Goal: Check status: Check status

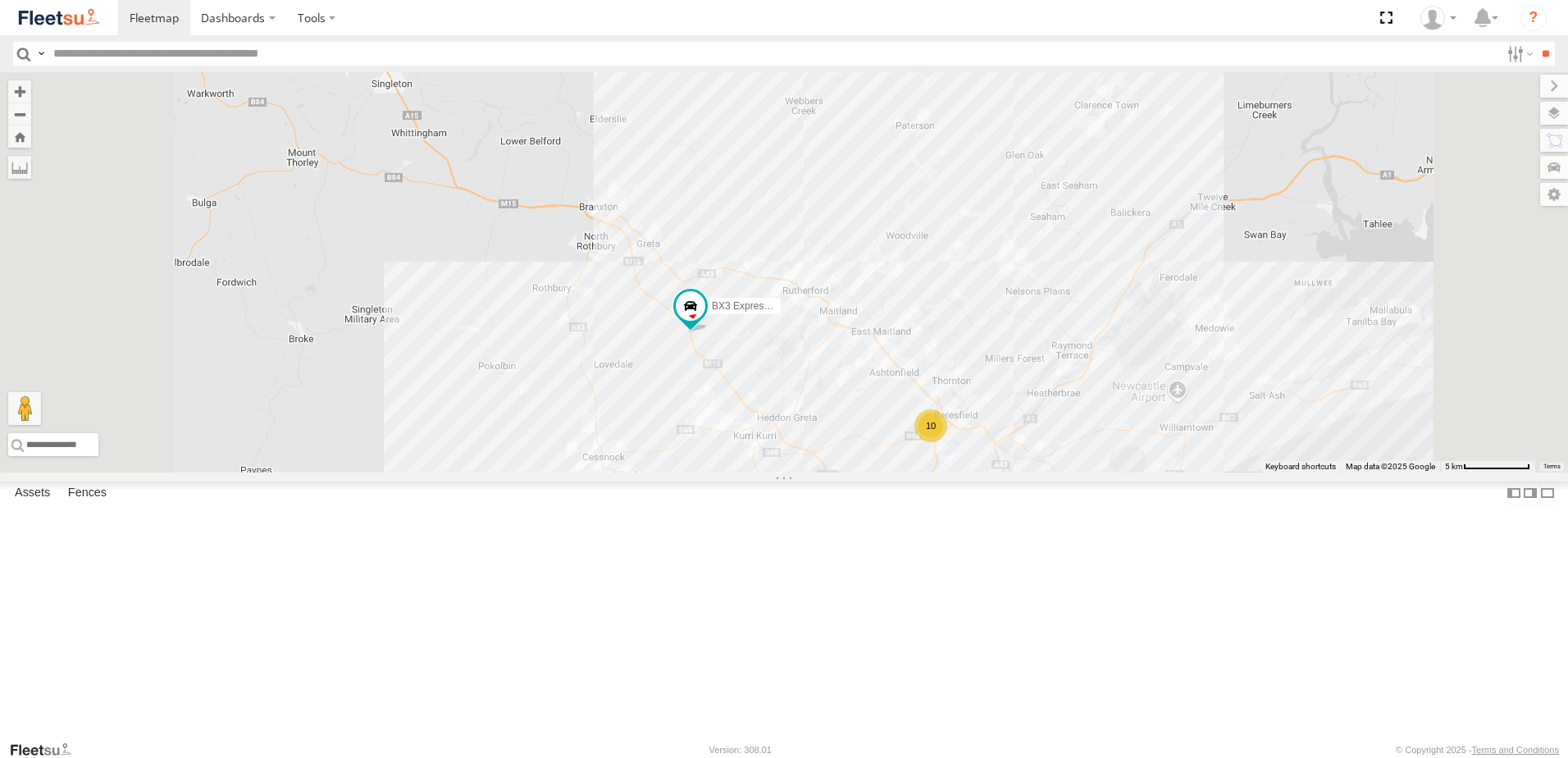
drag, startPoint x: 1030, startPoint y: 635, endPoint x: 1010, endPoint y: 529, distance: 107.9
click at [1012, 473] on div "10 BX3 Express Ute" at bounding box center [784, 272] width 1568 height 401
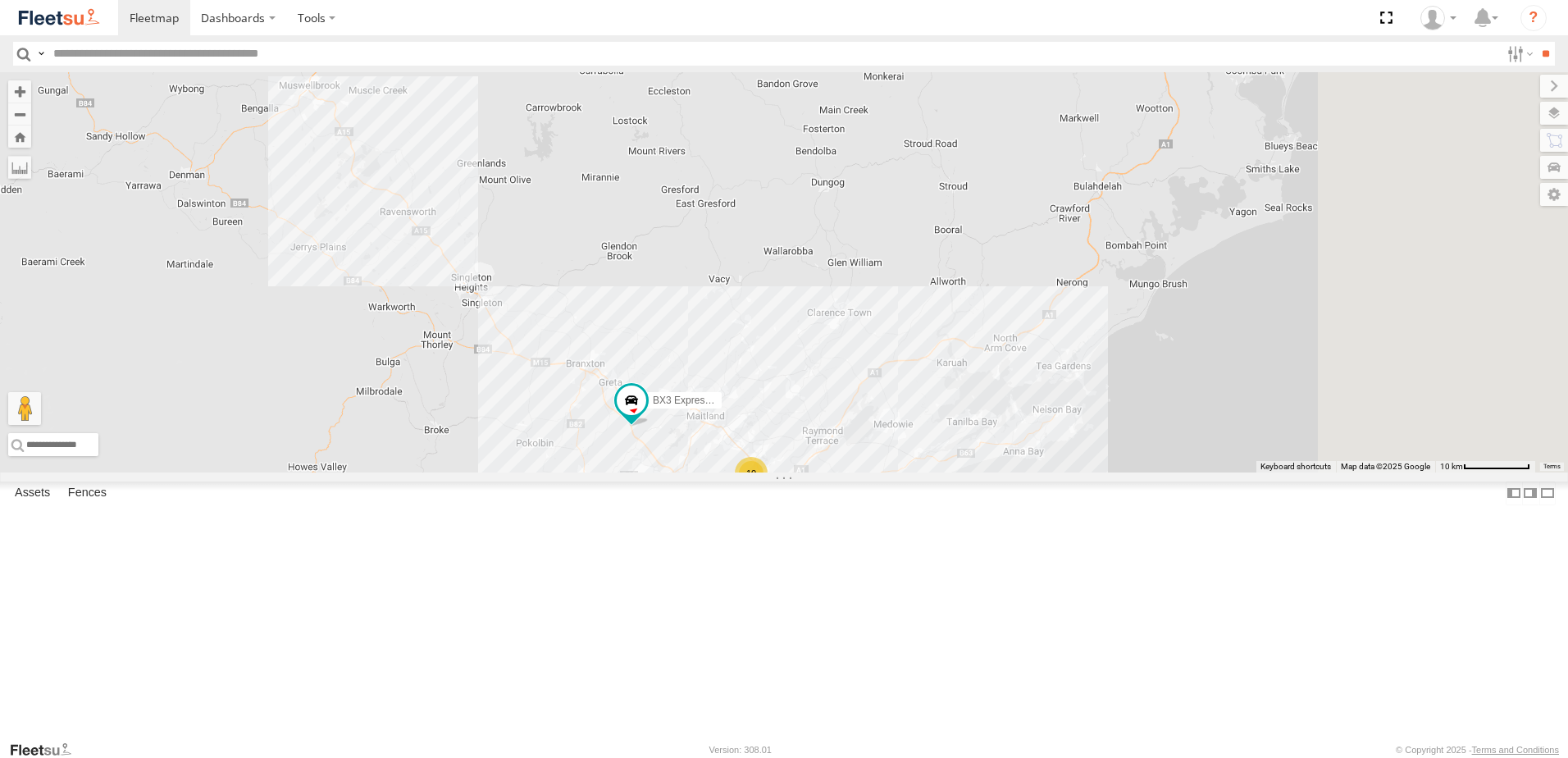
drag, startPoint x: 1181, startPoint y: 467, endPoint x: 1022, endPoint y: 472, distance: 159.1
click at [1022, 472] on div "BX3 Express Ute 10 17" at bounding box center [784, 272] width 1568 height 401
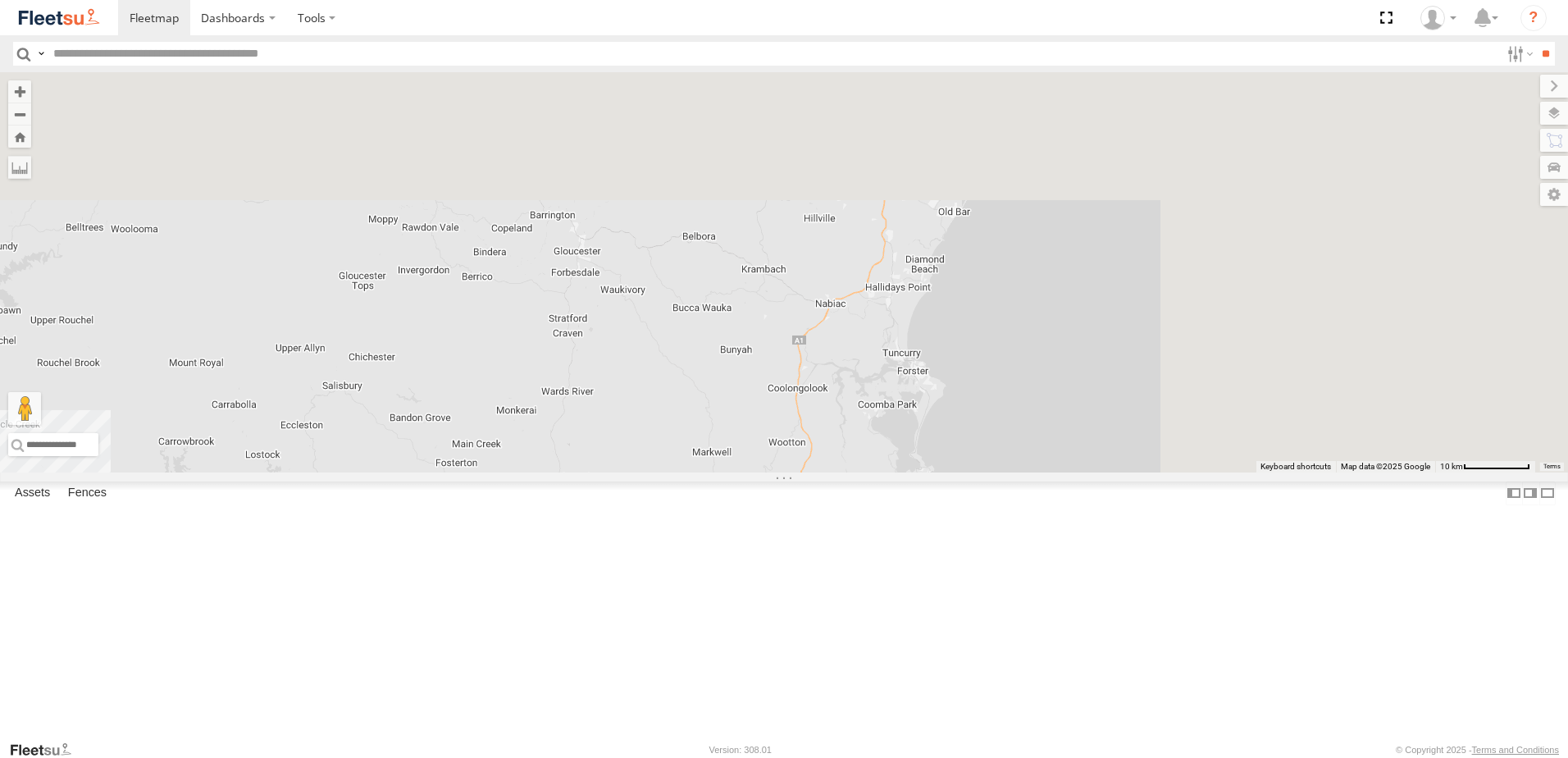
drag, startPoint x: 1336, startPoint y: 347, endPoint x: 1098, endPoint y: 701, distance: 426.6
click at [1098, 473] on div "BX3 Express Ute 10 17" at bounding box center [784, 272] width 1568 height 401
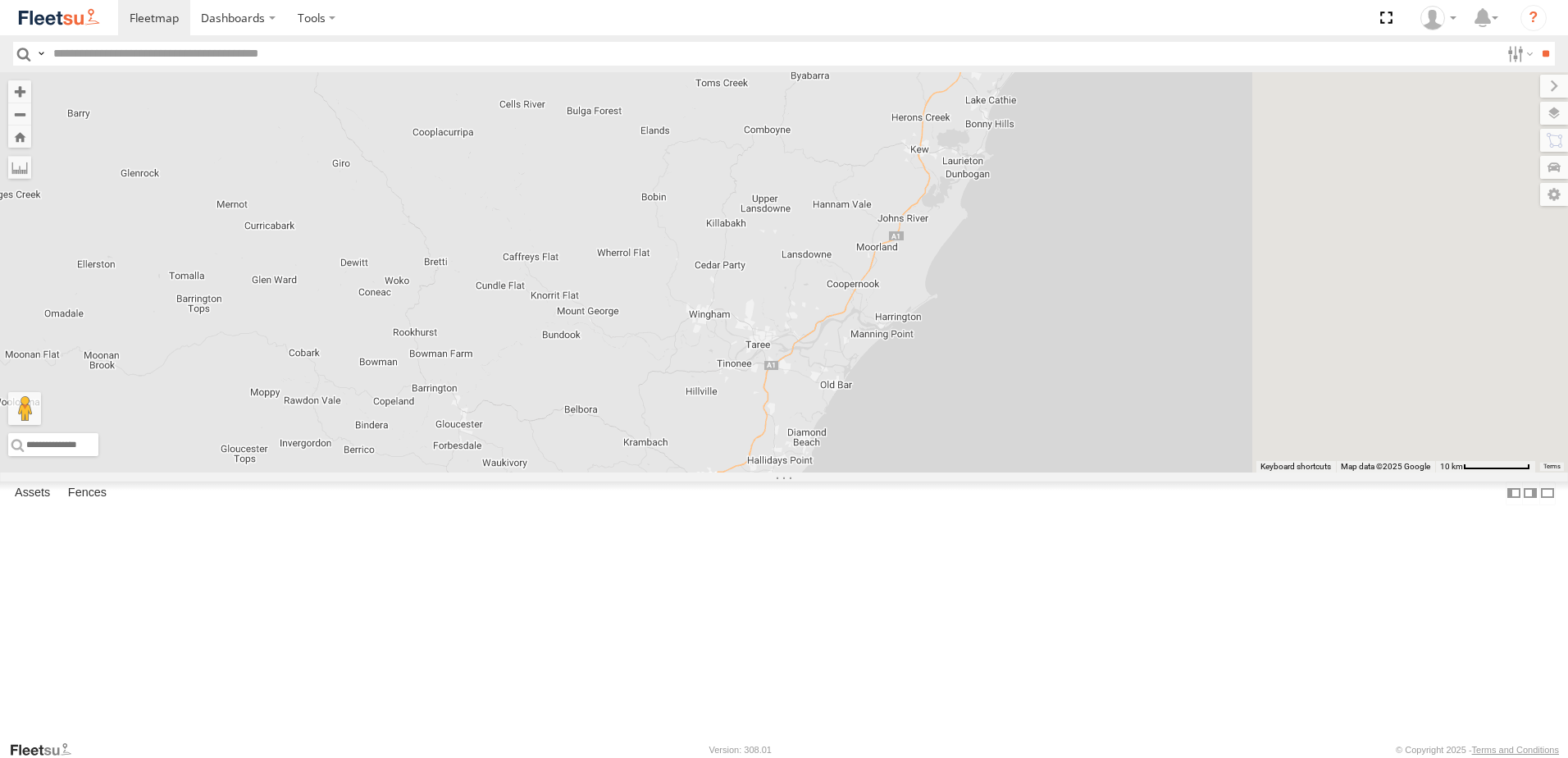
drag, startPoint x: 1217, startPoint y: 316, endPoint x: 1075, endPoint y: 549, distance: 272.9
click at [1075, 473] on div "BX3 Express Ute 10 17" at bounding box center [784, 272] width 1568 height 401
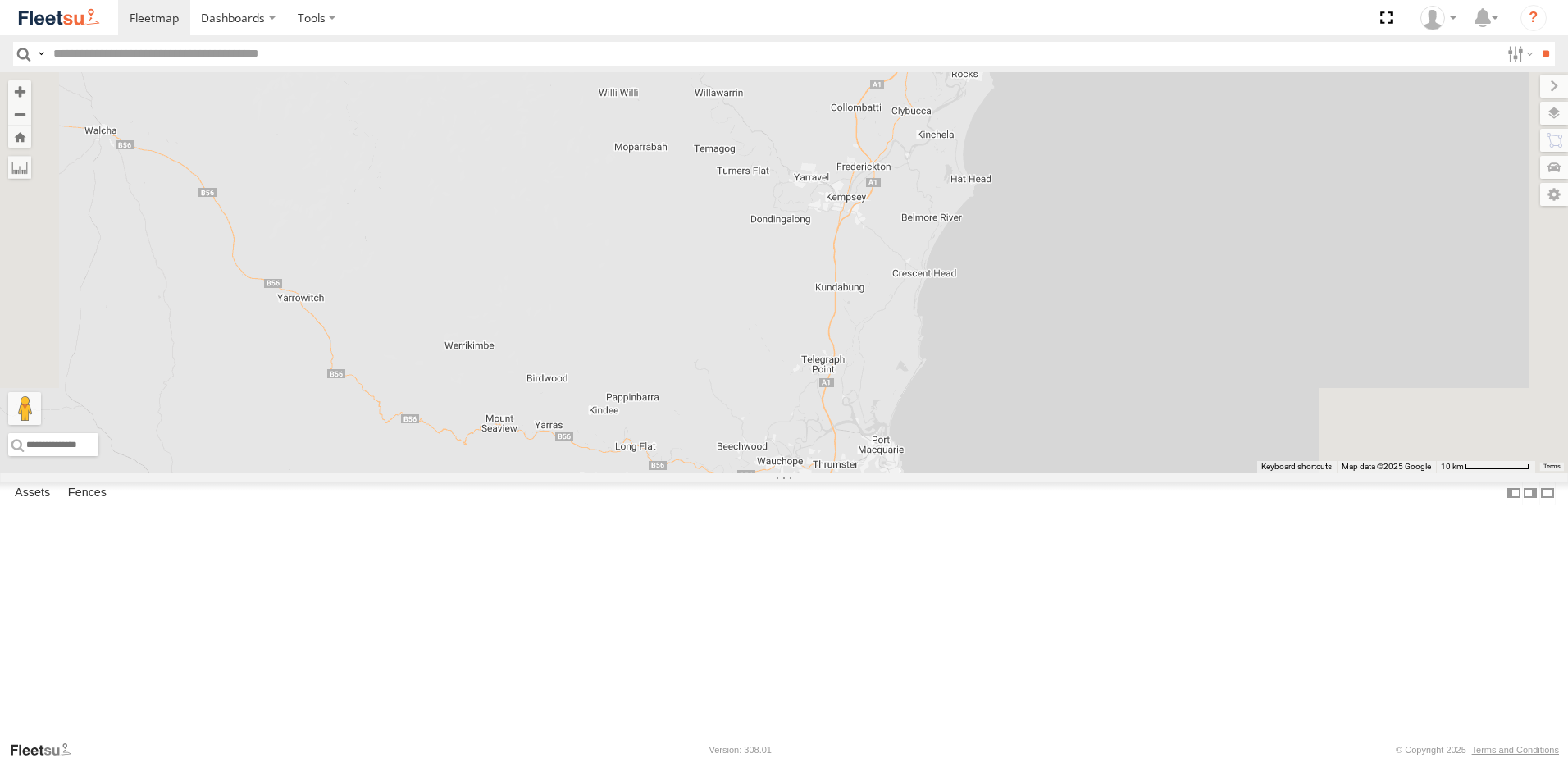
drag, startPoint x: 1202, startPoint y: 286, endPoint x: 1084, endPoint y: 621, distance: 355.2
click at [1084, 473] on div "BX3 Express Ute 10 17" at bounding box center [784, 272] width 1568 height 401
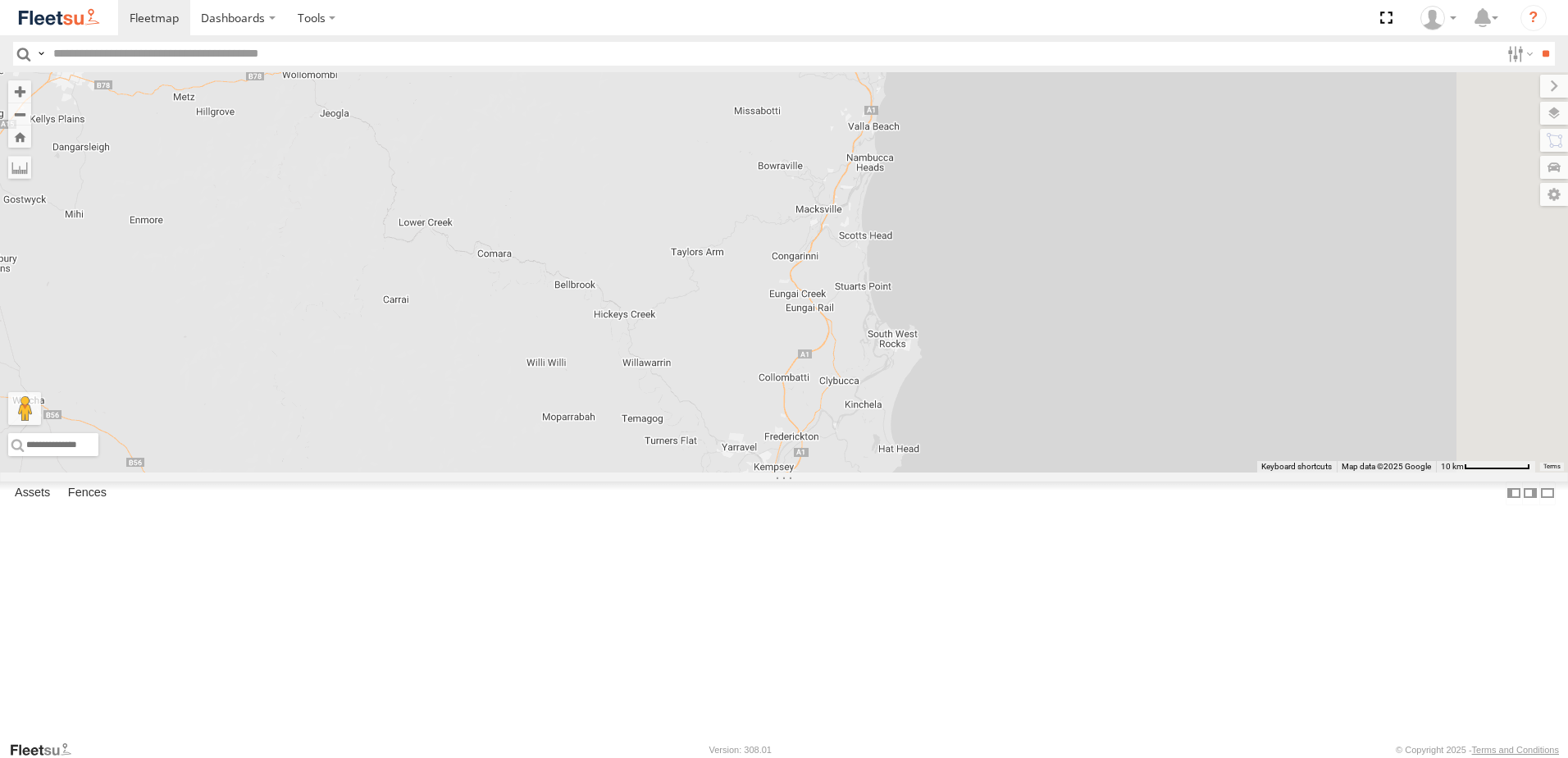
drag, startPoint x: 1156, startPoint y: 443, endPoint x: 1157, endPoint y: 494, distance: 51.0
click at [1157, 473] on div "BX3 Express Ute 10 17" at bounding box center [784, 272] width 1568 height 401
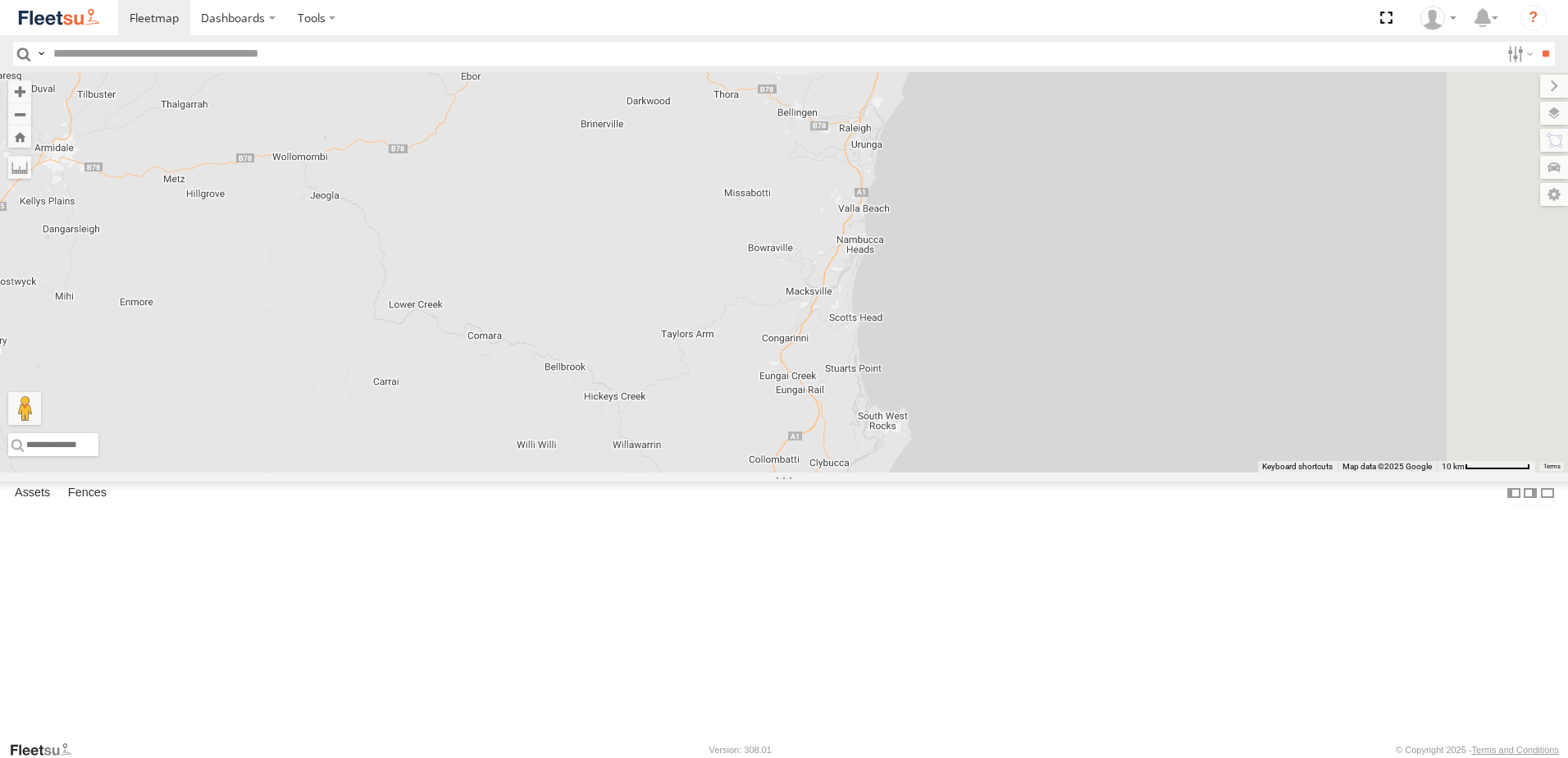
drag, startPoint x: 1106, startPoint y: 239, endPoint x: 1097, endPoint y: 265, distance: 27.5
click at [1097, 265] on div "BX3 Express Ute 10 17" at bounding box center [784, 272] width 1568 height 401
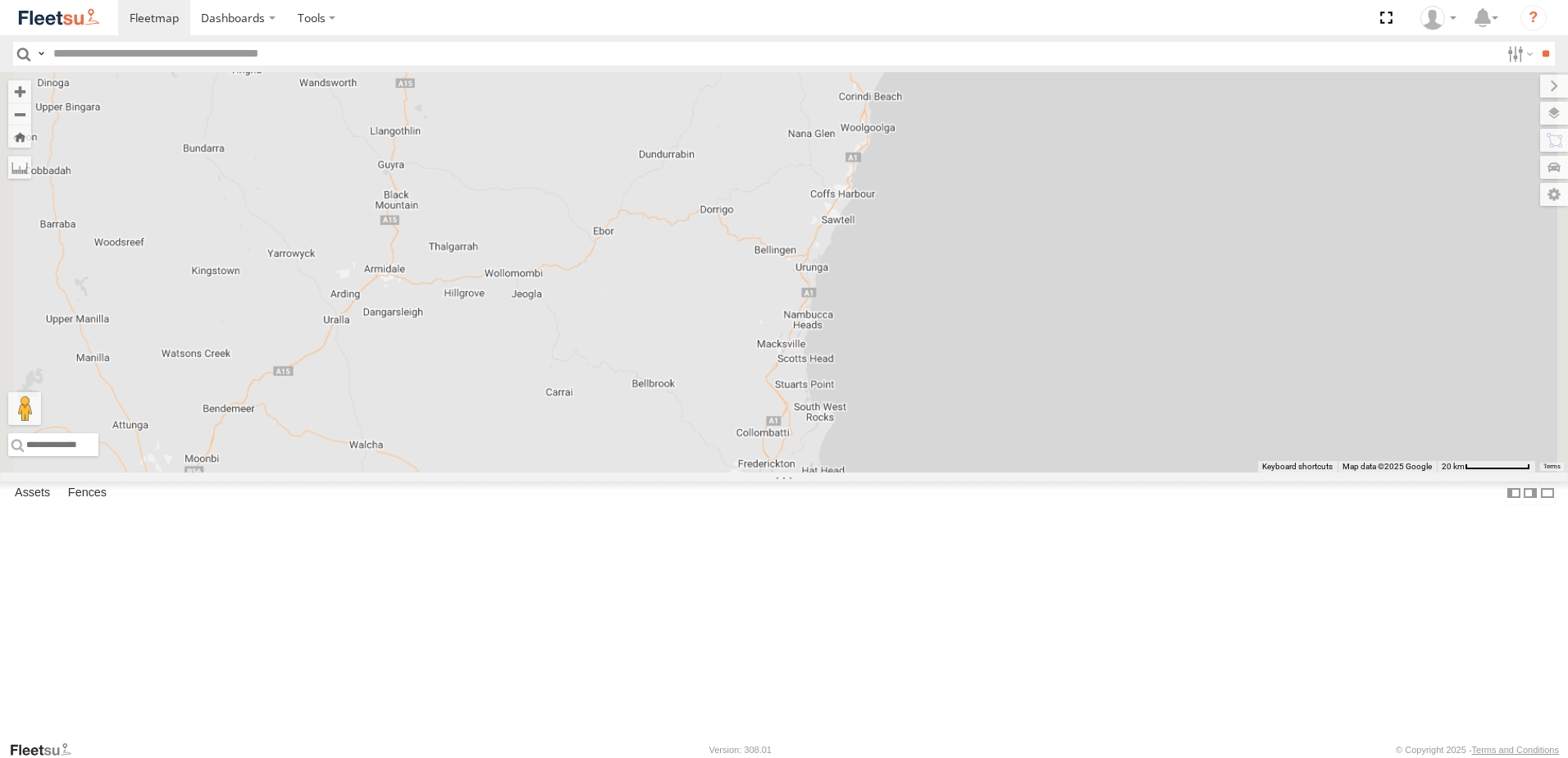
drag, startPoint x: 1084, startPoint y: 212, endPoint x: 1090, endPoint y: 154, distance: 58.3
click at [1089, 169] on div "BX3 Express Ute" at bounding box center [784, 272] width 1568 height 401
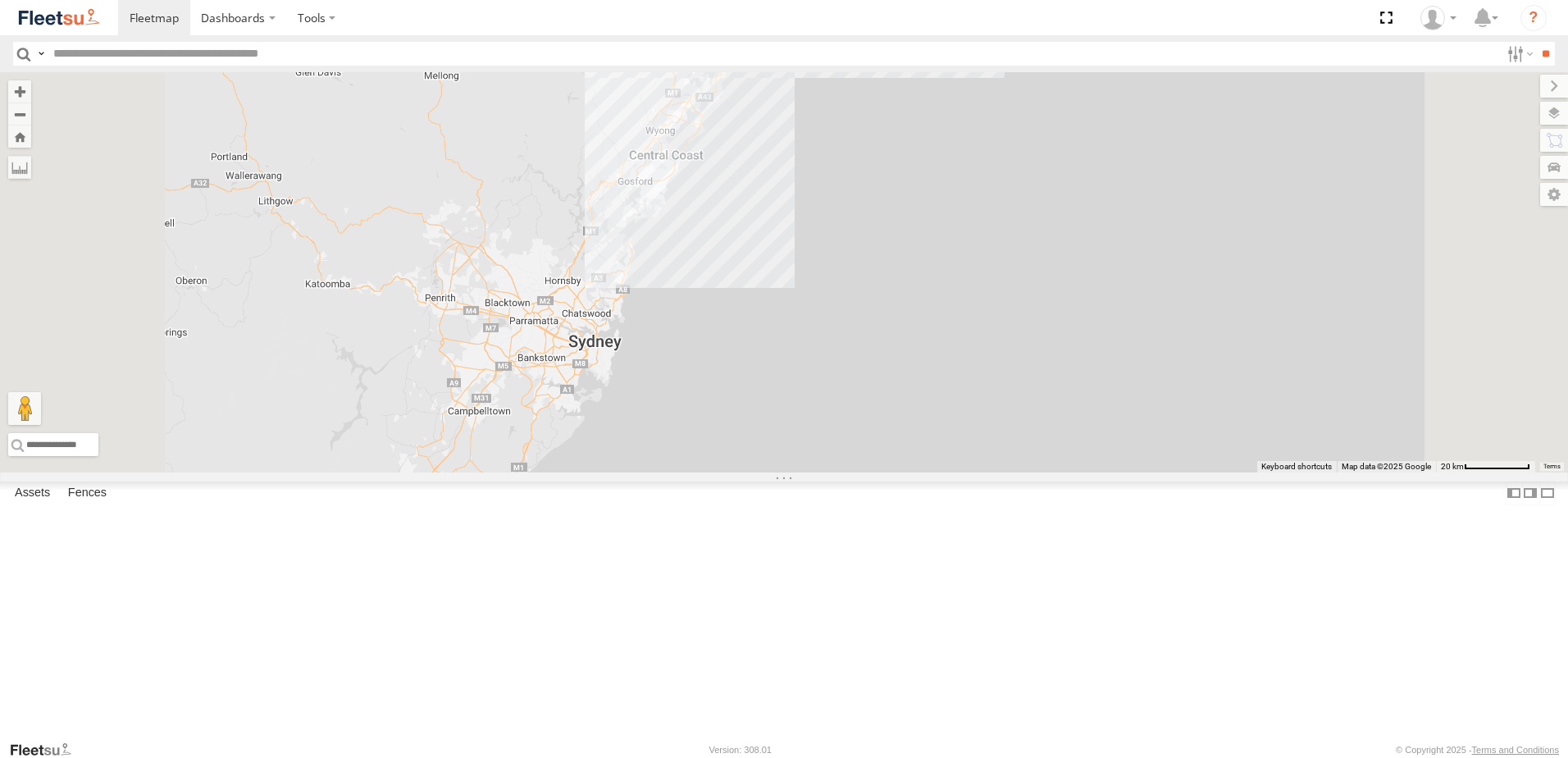
drag, startPoint x: 1067, startPoint y: 318, endPoint x: 992, endPoint y: 646, distance: 336.5
click at [992, 473] on div "BX3 Express Ute" at bounding box center [784, 272] width 1568 height 401
